Goal: Task Accomplishment & Management: Manage account settings

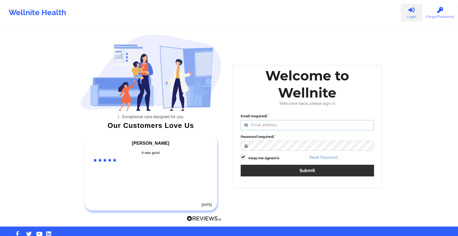
type input "[EMAIL_ADDRESS][DOMAIN_NAME]"
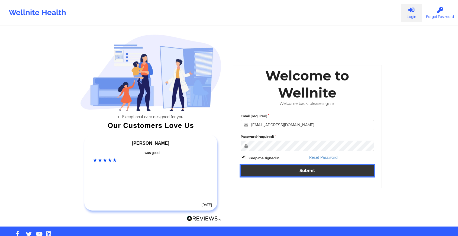
click at [269, 171] on button "Submit" at bounding box center [307, 171] width 133 height 12
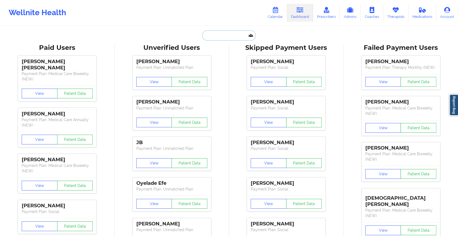
click at [210, 33] on input "text" at bounding box center [229, 35] width 54 height 10
paste input "[EMAIL_ADDRESS][DOMAIN_NAME]"
type input "[EMAIL_ADDRESS][DOMAIN_NAME]"
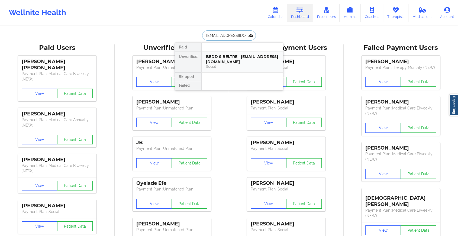
click at [228, 52] on div "BEDD S BELTRE - [EMAIL_ADDRESS][DOMAIN_NAME] Social" at bounding box center [242, 62] width 81 height 21
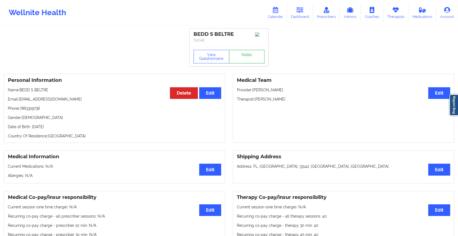
click at [249, 53] on link "Notes" at bounding box center [247, 57] width 36 height 14
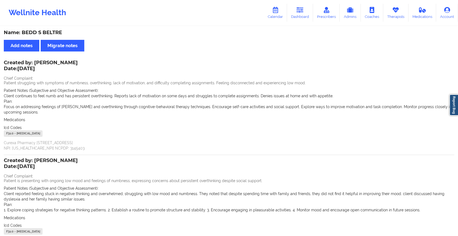
scroll to position [57, 0]
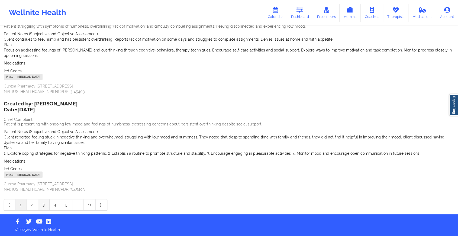
click at [39, 201] on link "3" at bounding box center [43, 205] width 11 height 11
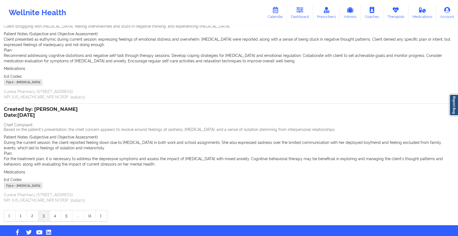
click at [37, 202] on p "Curexa Pharmacy [STREET_ADDRESS] NPI: [US_HEALTHCARE_NPI] NCPDP: 3145403" at bounding box center [229, 197] width 451 height 11
click at [36, 218] on link "2" at bounding box center [32, 215] width 11 height 11
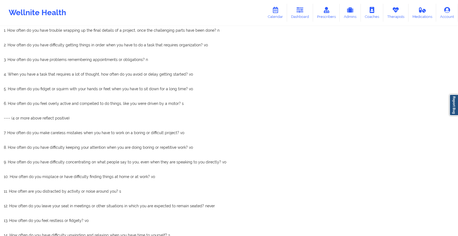
scroll to position [34, 0]
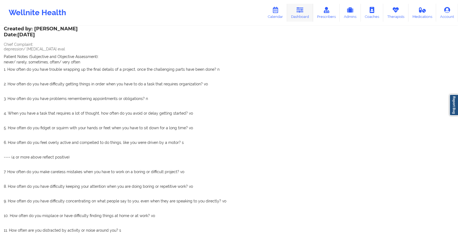
click at [291, 10] on link "Dashboard" at bounding box center [300, 13] width 26 height 18
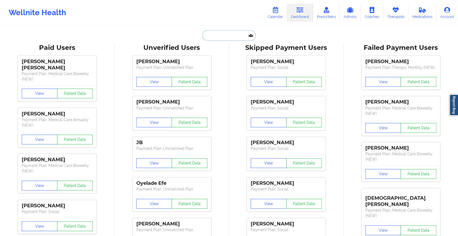
click at [223, 39] on input "text" at bounding box center [229, 35] width 54 height 10
paste input "[EMAIL_ADDRESS][DOMAIN_NAME]"
type input "[EMAIL_ADDRESS][DOMAIN_NAME]"
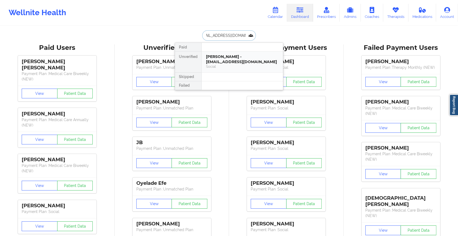
click at [238, 56] on div "[PERSON_NAME] - [EMAIL_ADDRESS][DOMAIN_NAME]" at bounding box center [242, 59] width 73 height 10
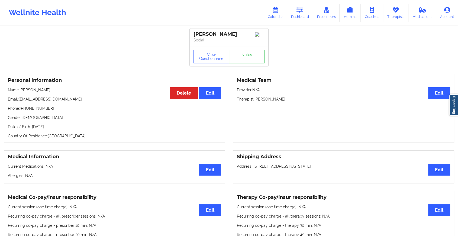
click at [244, 58] on div "View Questionnaire Notes" at bounding box center [229, 57] width 79 height 20
click at [244, 58] on link "Notes" at bounding box center [247, 57] width 36 height 14
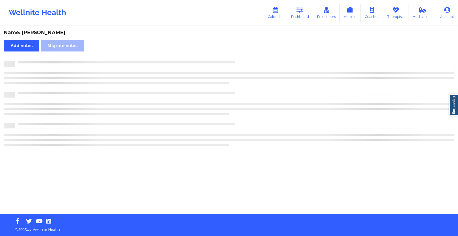
click at [244, 58] on div "Name: [PERSON_NAME] Add notes Migrate notes" at bounding box center [229, 120] width 458 height 187
click at [244, 58] on div "Name: [PERSON_NAME] Add notes Migrate notes" at bounding box center [231, 120] width 463 height 187
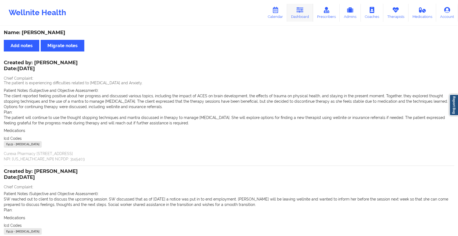
click at [295, 15] on link "Dashboard" at bounding box center [300, 13] width 26 height 18
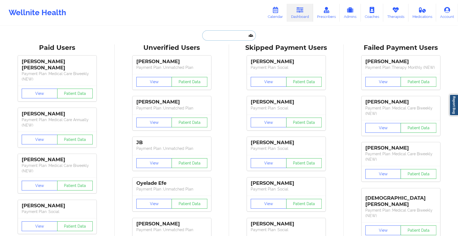
click at [215, 37] on input "text" at bounding box center [229, 35] width 54 height 10
paste input "[PERSON_NAME][EMAIL_ADDRESS][PERSON_NAME][DOMAIN_NAME]"
click at [240, 34] on input "[PERSON_NAME][EMAIL_ADDRESS][PERSON_NAME][DOMAIN_NAME]" at bounding box center [229, 35] width 54 height 10
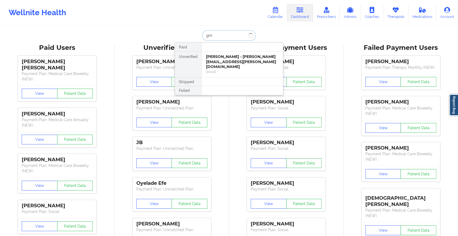
type input "g"
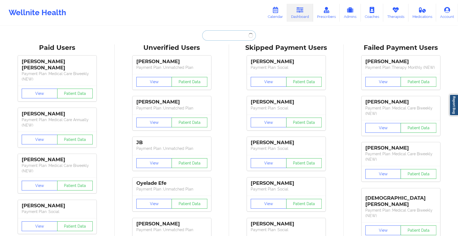
paste input "[EMAIL_ADDRESS][DOMAIN_NAME]"
type input "[EMAIL_ADDRESS][DOMAIN_NAME]"
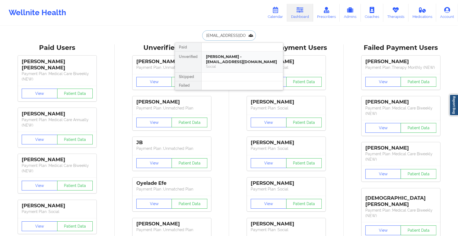
click at [229, 59] on div "[PERSON_NAME] - [EMAIL_ADDRESS][DOMAIN_NAME]" at bounding box center [242, 59] width 73 height 10
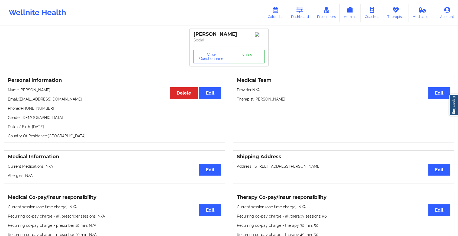
click at [248, 54] on link "Notes" at bounding box center [247, 57] width 36 height 14
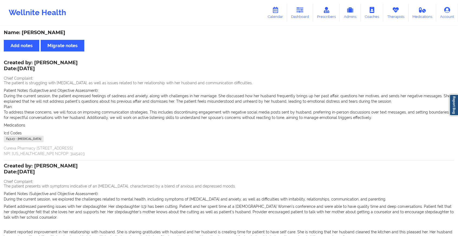
scroll to position [117, 0]
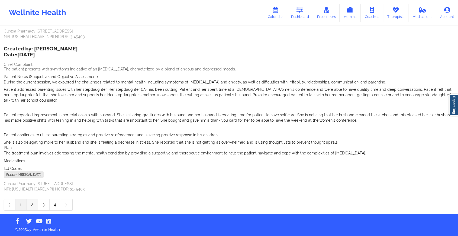
click at [32, 206] on link "2" at bounding box center [32, 204] width 11 height 11
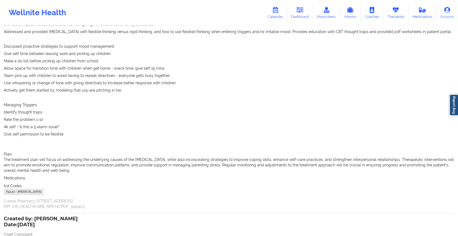
scroll to position [282, 0]
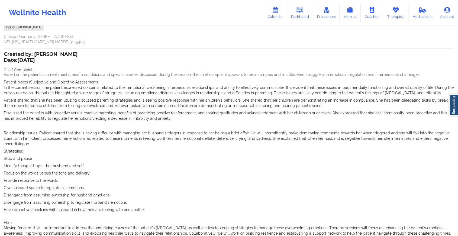
drag, startPoint x: 453, startPoint y: 130, endPoint x: 455, endPoint y: 52, distance: 78.1
click at [455, 52] on div "Name: [PERSON_NAME] Add notes Migrate notes Created by: [PERSON_NAME] Date: [DA…" at bounding box center [229, 20] width 458 height 550
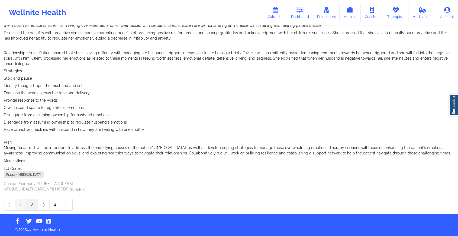
click at [17, 206] on link "1" at bounding box center [20, 204] width 11 height 11
